Goal: Information Seeking & Learning: Learn about a topic

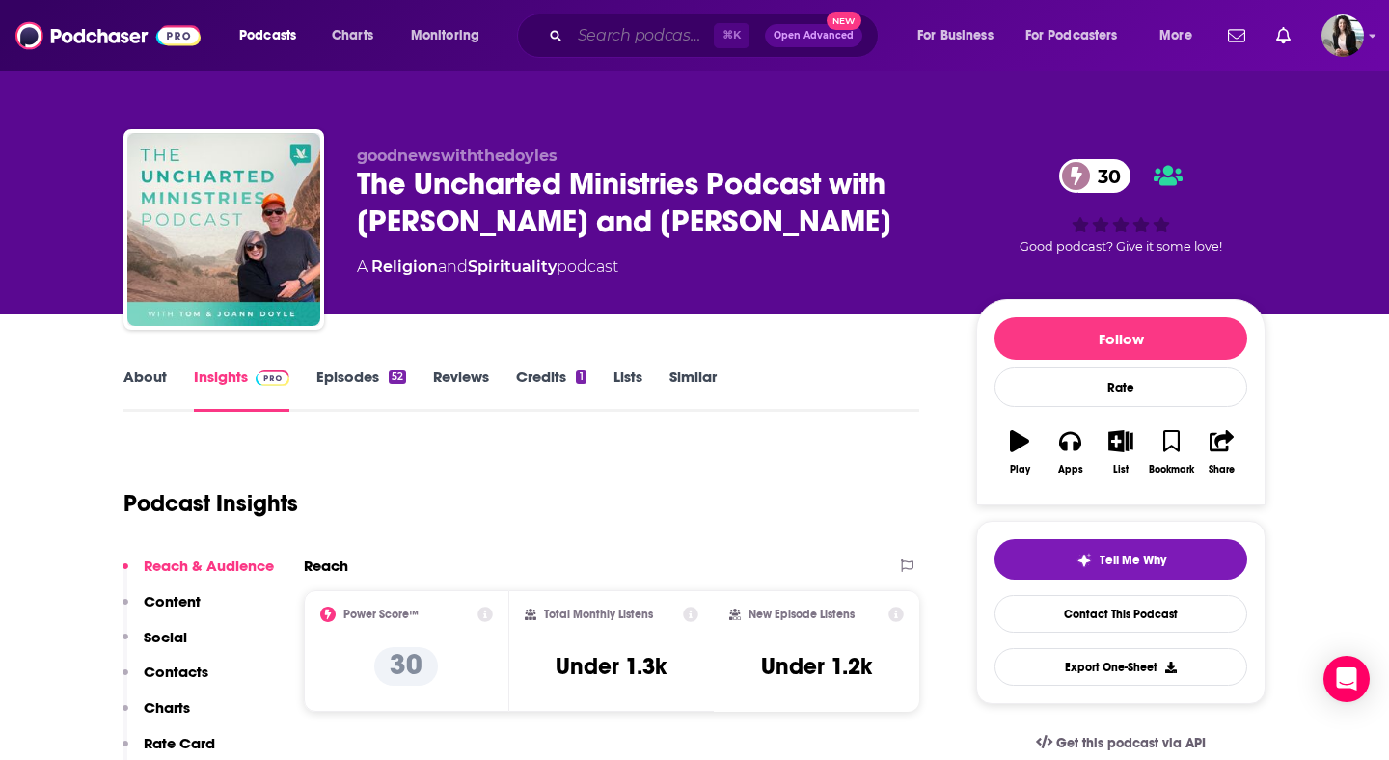
click at [663, 37] on input "Search podcasts, credits, & more..." at bounding box center [642, 35] width 144 height 31
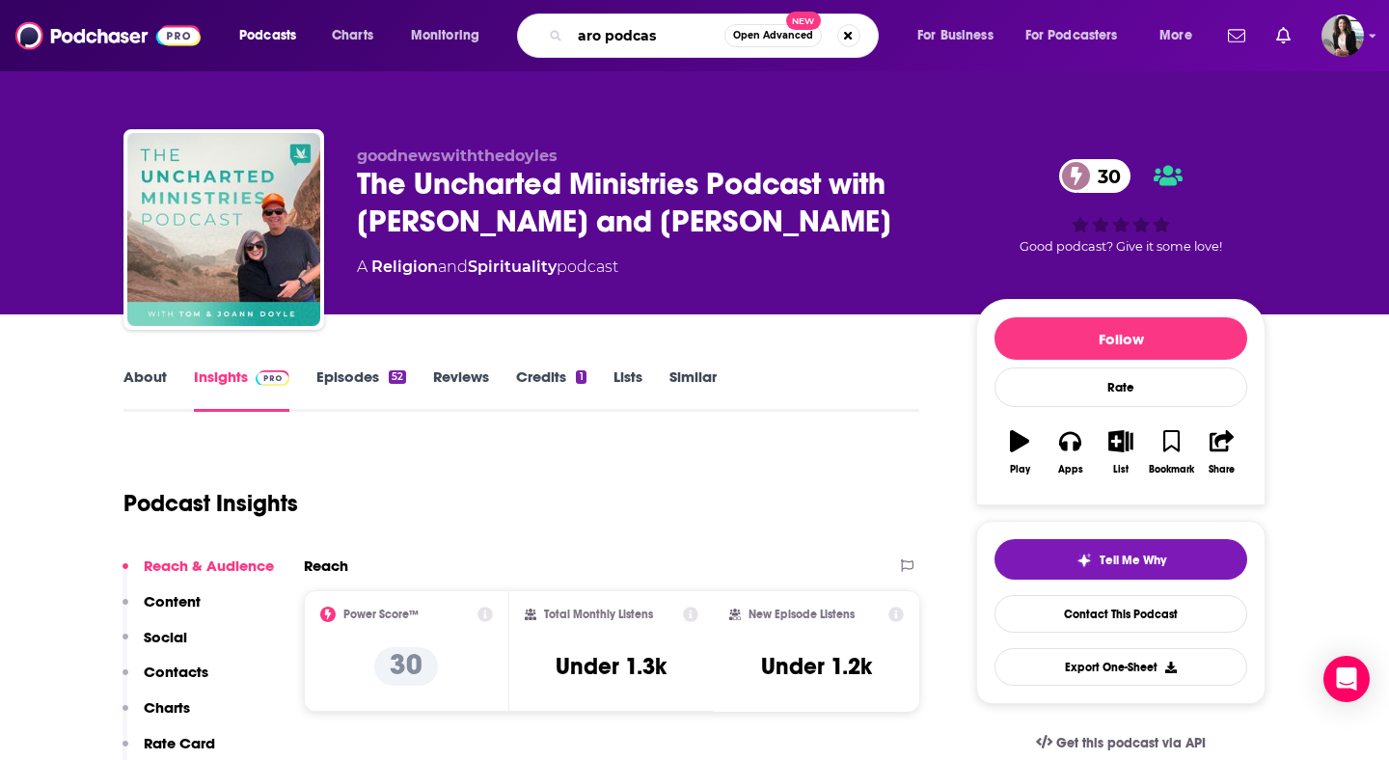
type input "aro podcast"
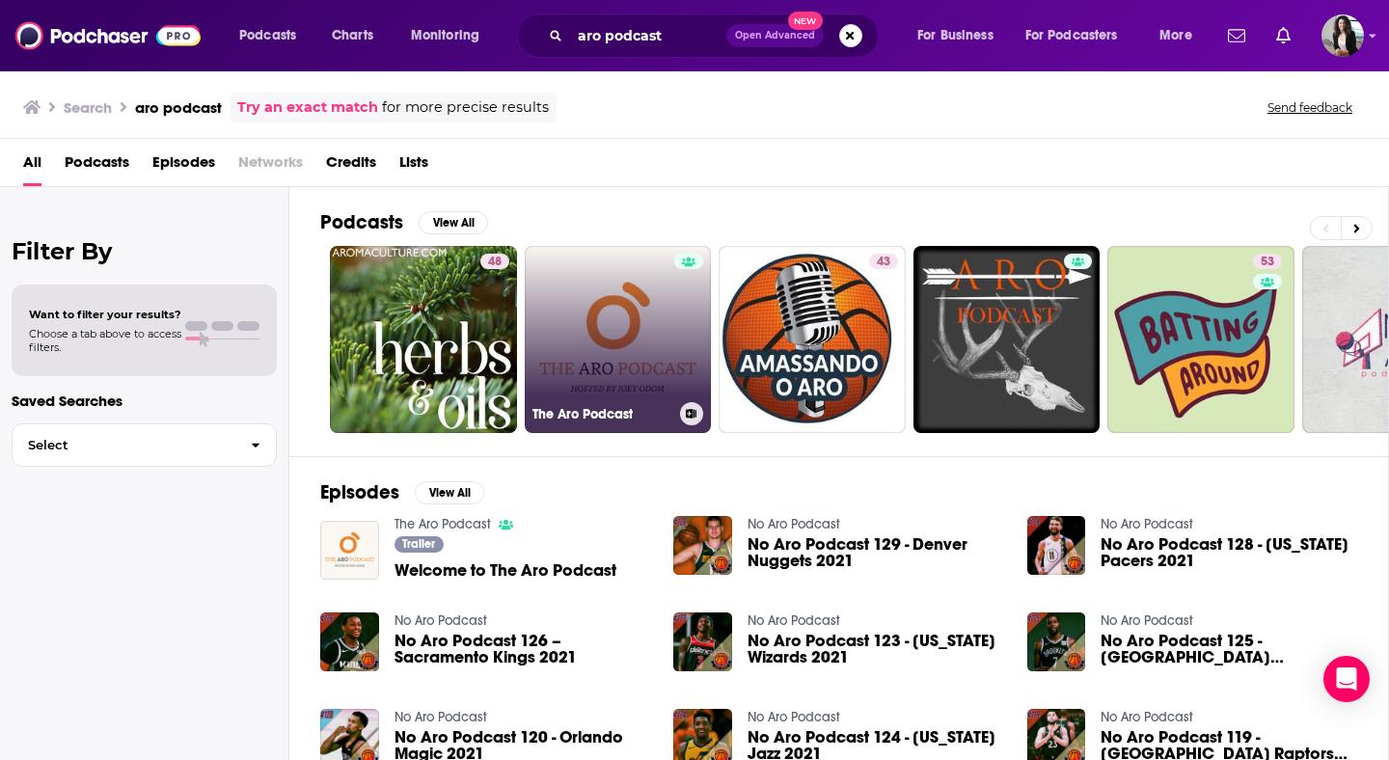
click at [573, 328] on link "The Aro Podcast" at bounding box center [618, 339] width 187 height 187
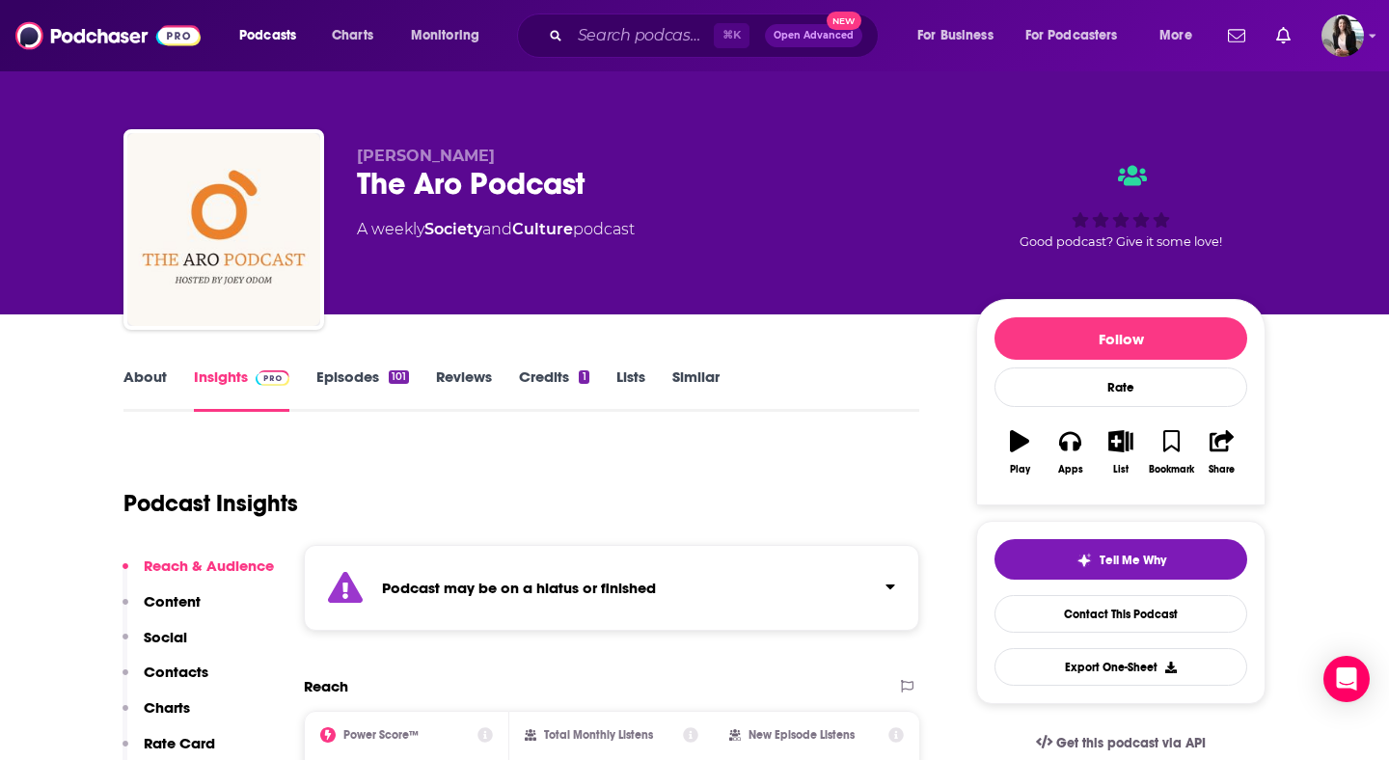
click at [361, 380] on link "Episodes 101" at bounding box center [362, 390] width 93 height 44
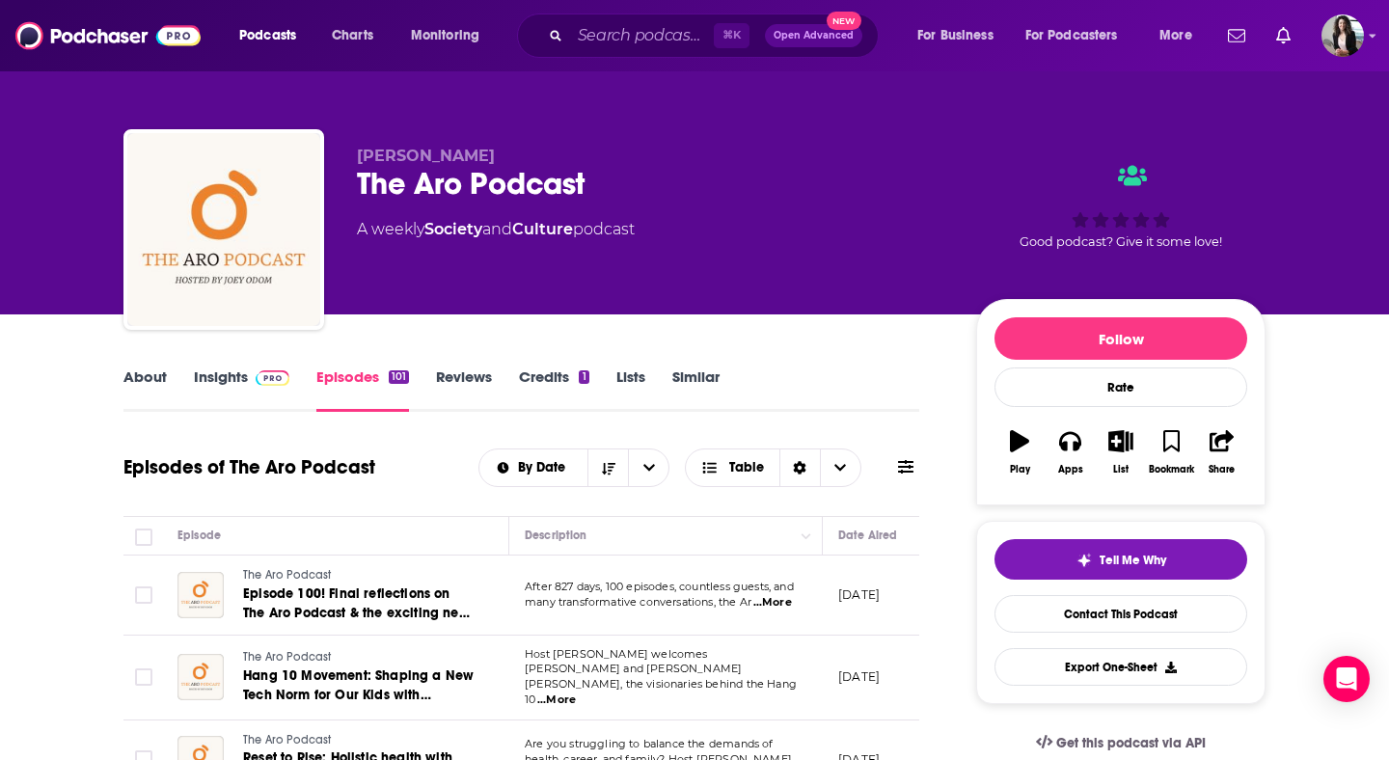
click at [240, 379] on link "Insights" at bounding box center [242, 390] width 96 height 44
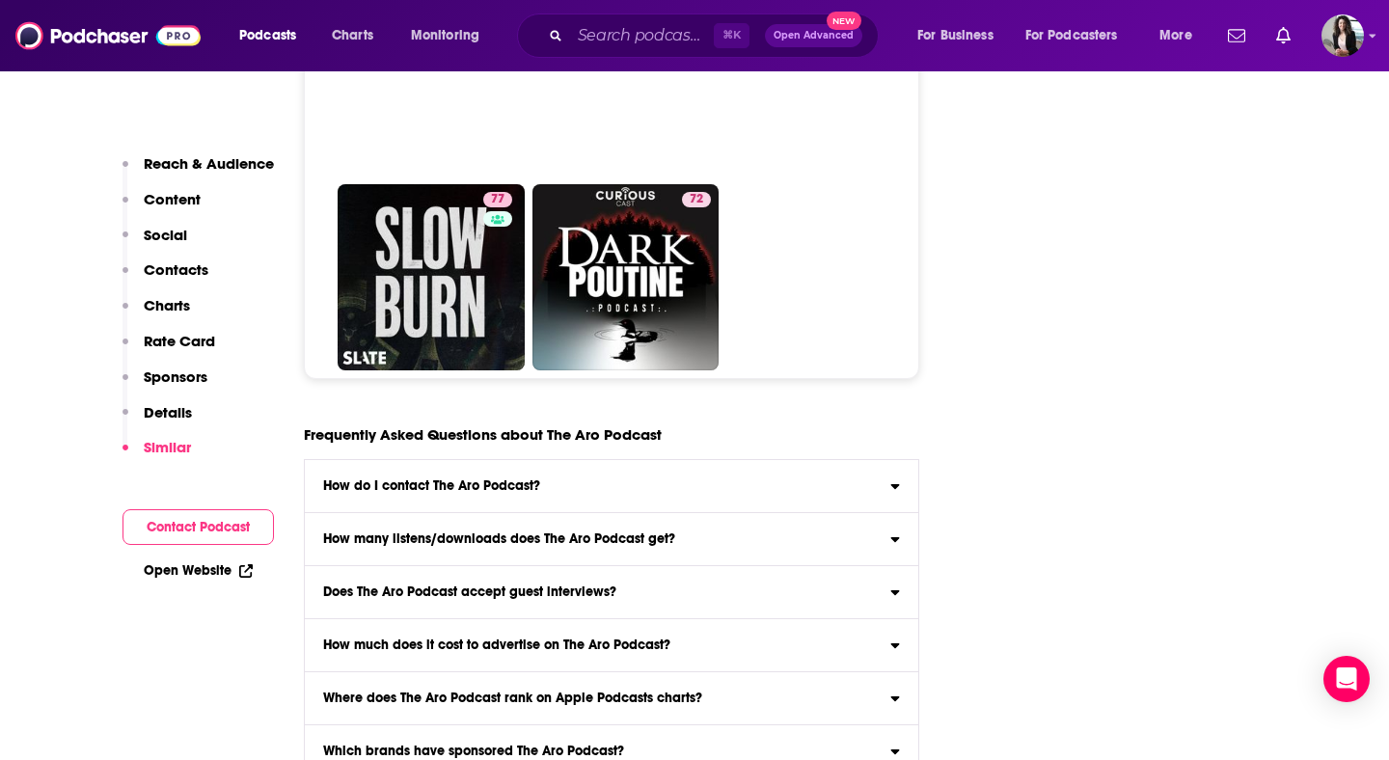
scroll to position [8915, 0]
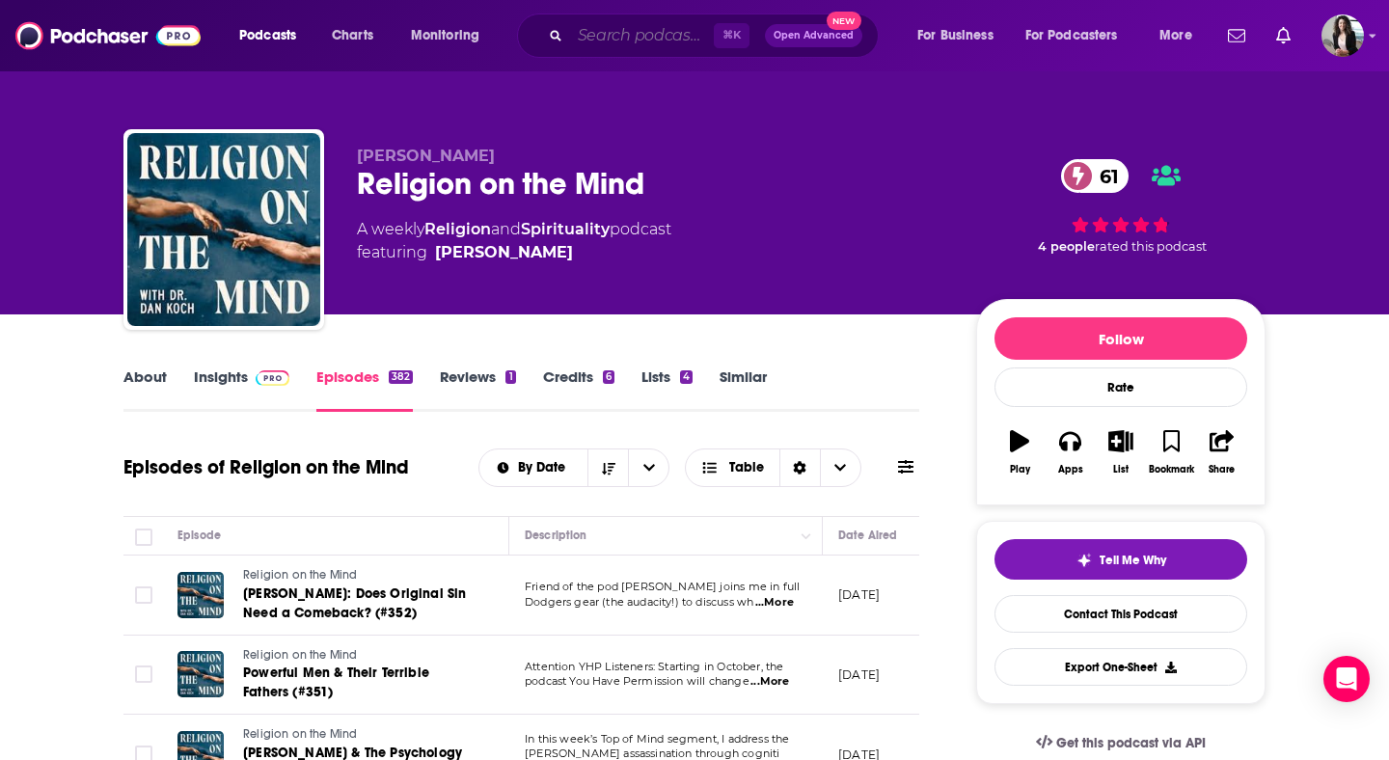
click at [659, 36] on input "Search podcasts, credits, & more..." at bounding box center [642, 35] width 144 height 31
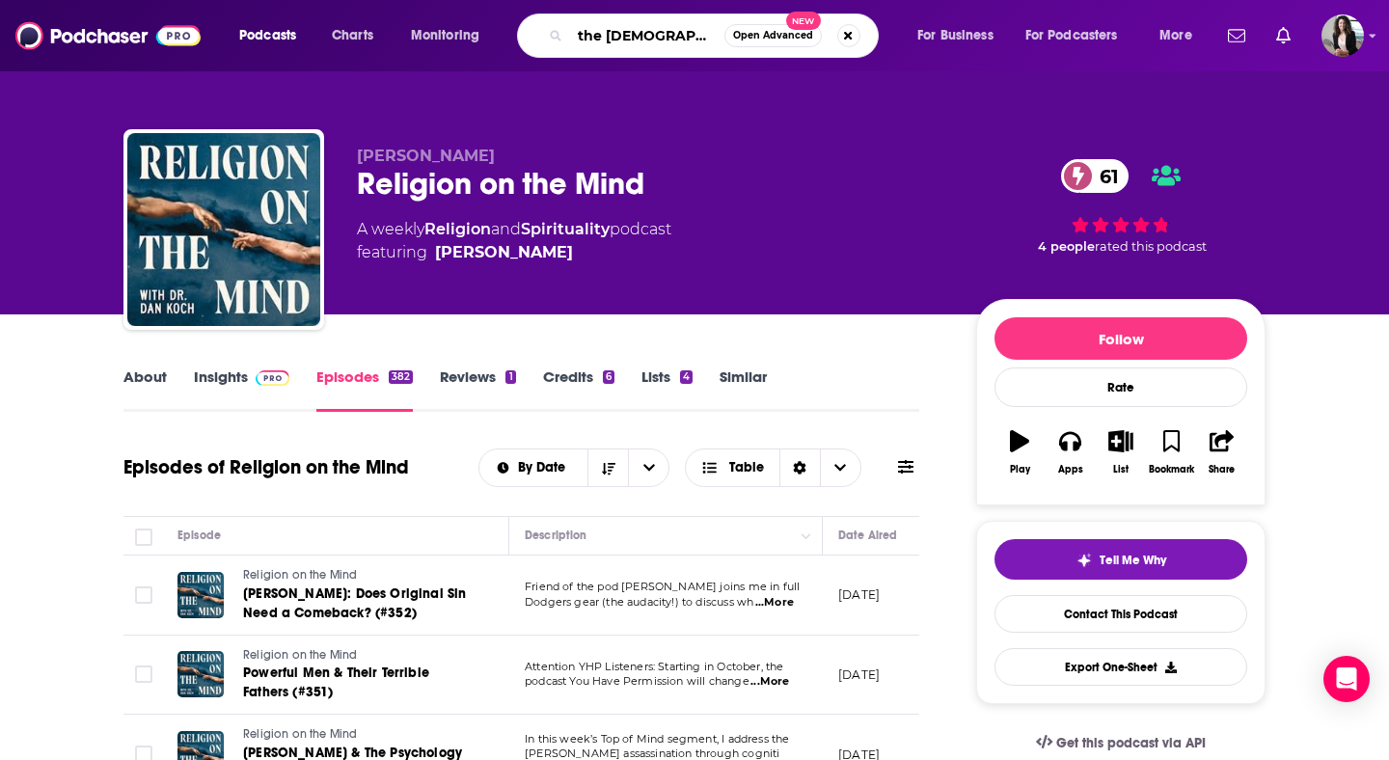
type input "the christian athlete"
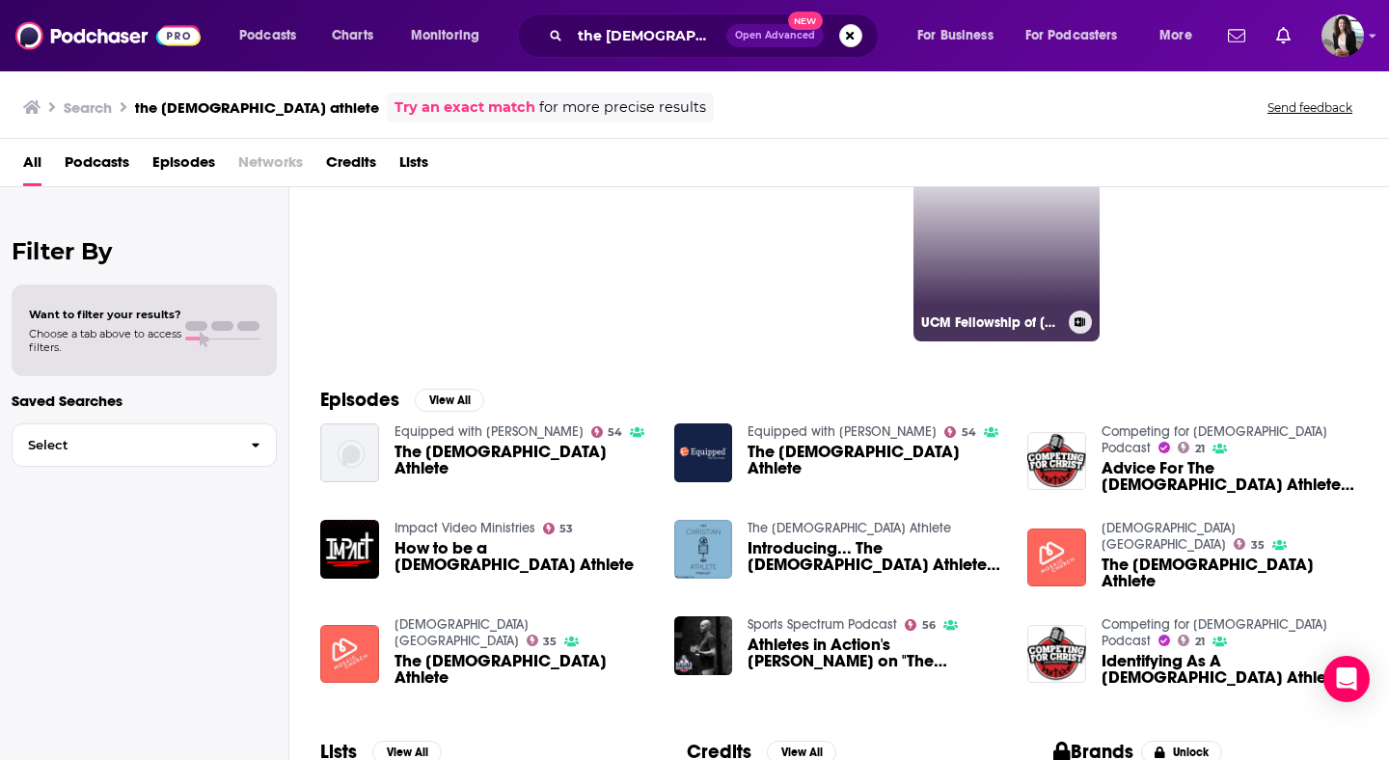
scroll to position [86, 0]
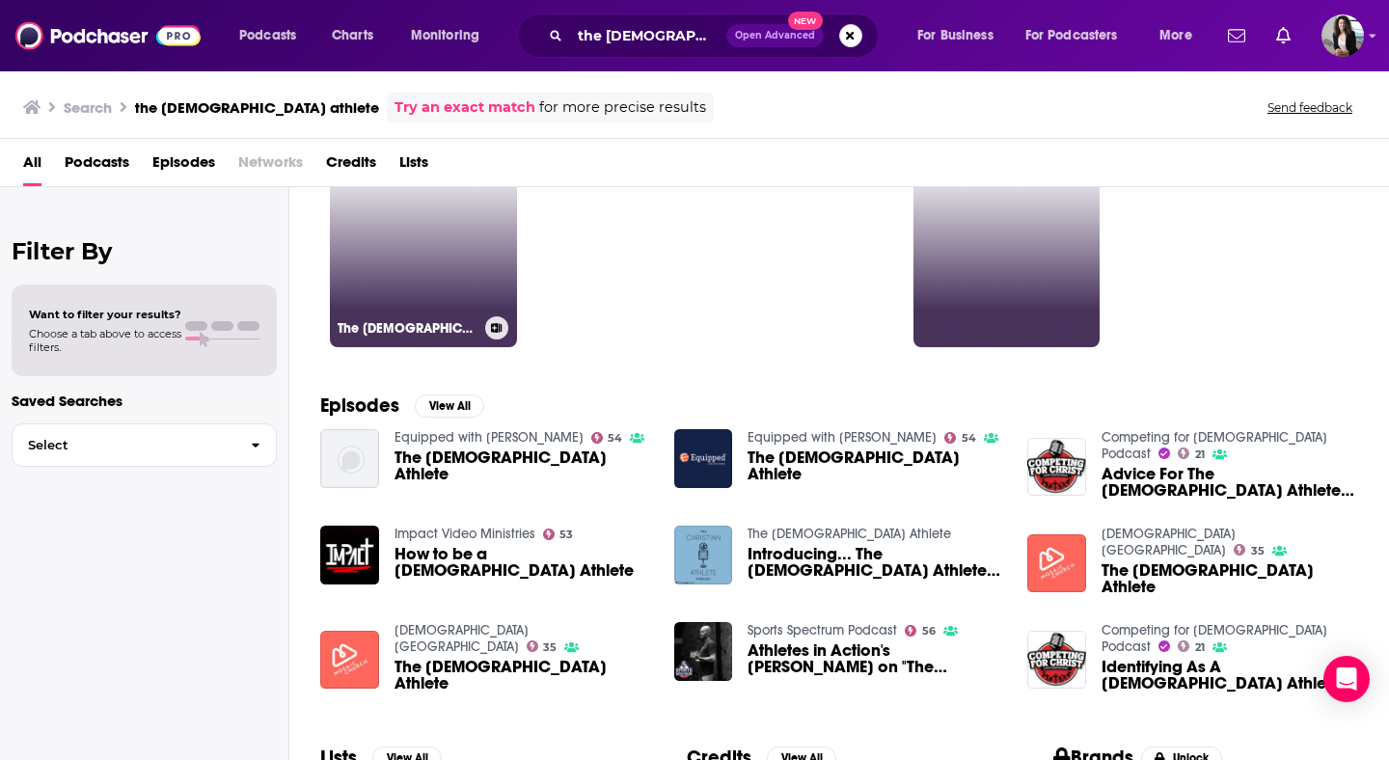
click at [394, 234] on link "The Christian Athlete" at bounding box center [423, 253] width 187 height 187
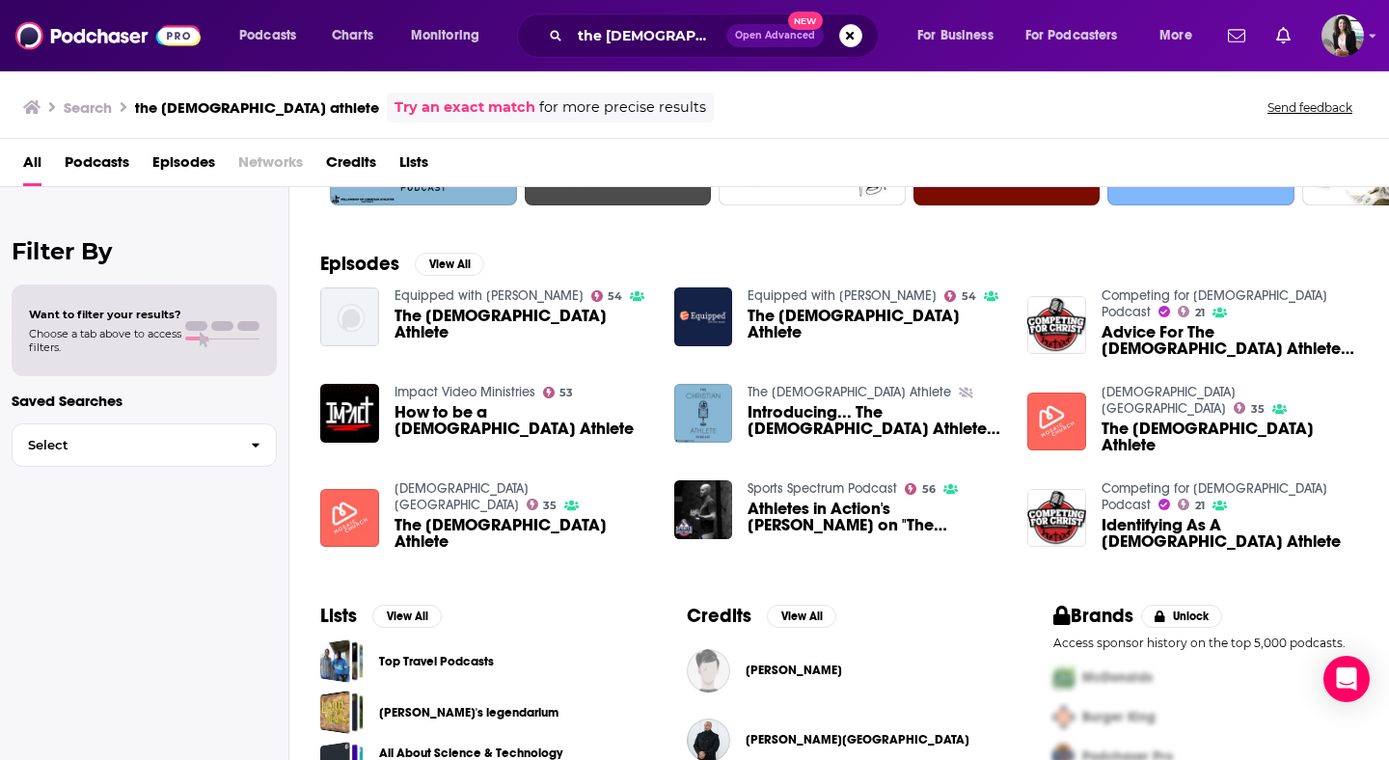
scroll to position [227, 0]
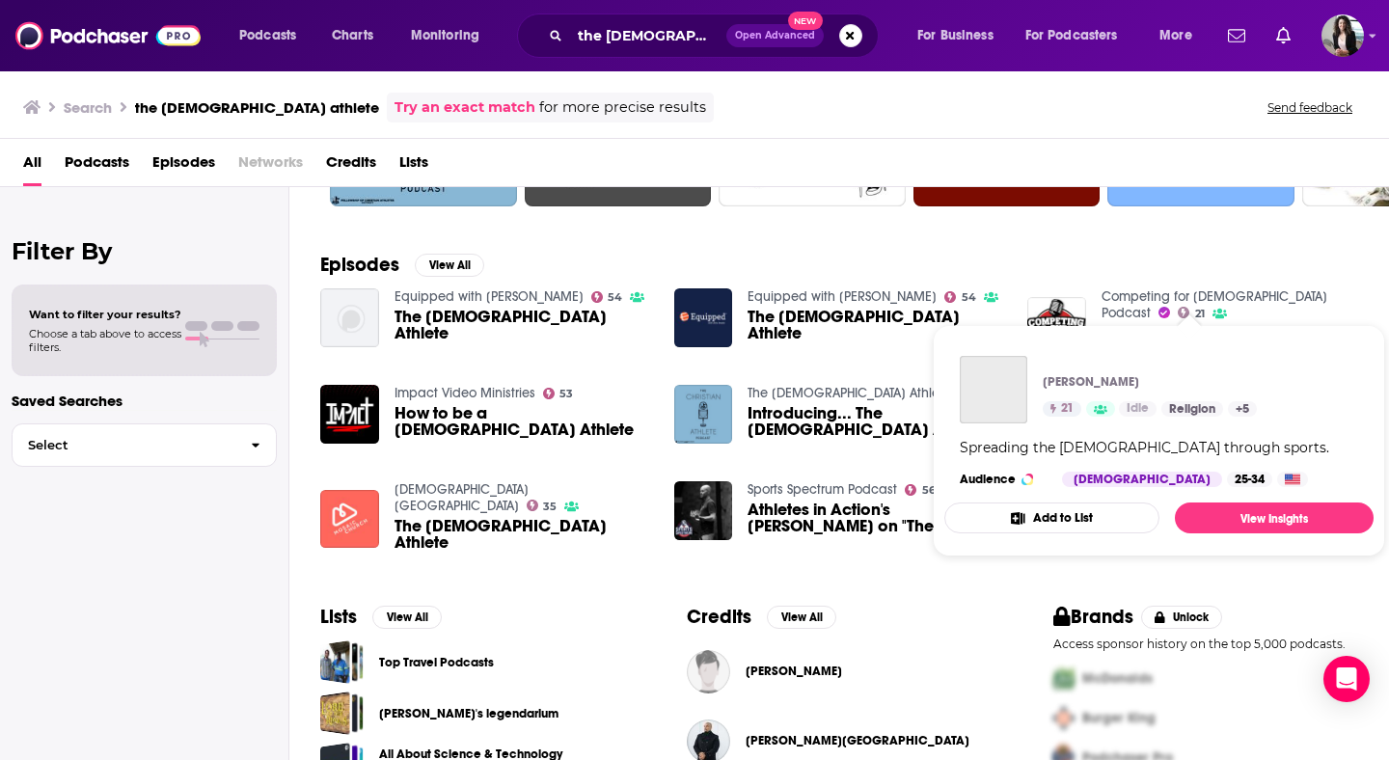
click at [1164, 294] on link "Competing for Christ Podcast" at bounding box center [1215, 304] width 226 height 33
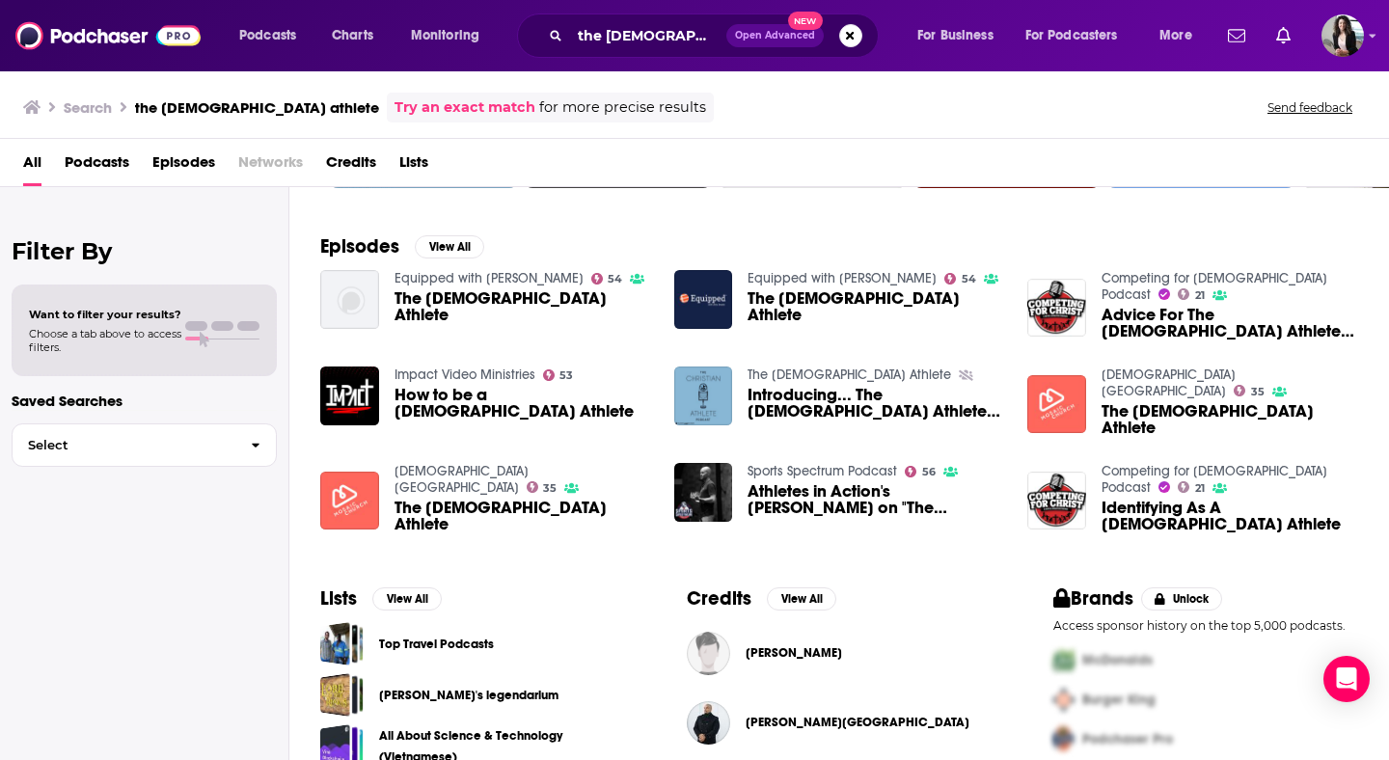
scroll to position [244, 0]
click at [759, 470] on link "Sports Spectrum Podcast" at bounding box center [823, 472] width 150 height 16
